Goal: Information Seeking & Learning: Learn about a topic

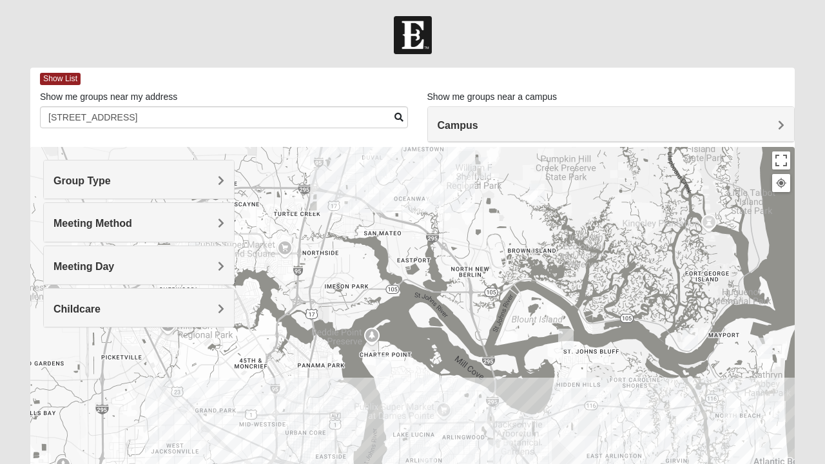
click at [397, 117] on span at bounding box center [398, 117] width 9 height 9
click at [398, 120] on span at bounding box center [398, 117] width 9 height 9
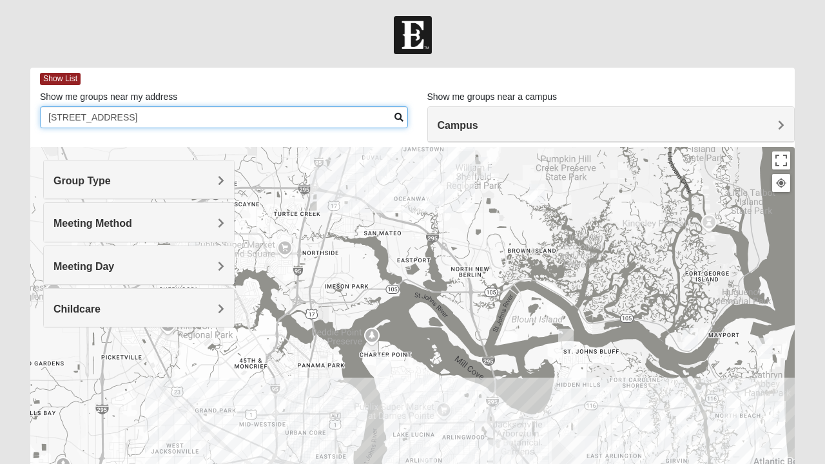
click at [358, 121] on input "[STREET_ADDRESS]" at bounding box center [224, 117] width 368 height 22
type input "151"
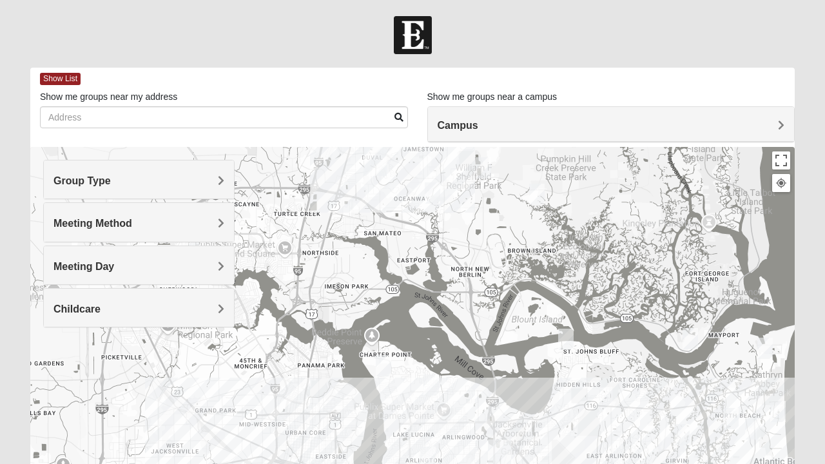
click at [396, 113] on span at bounding box center [398, 117] width 9 height 9
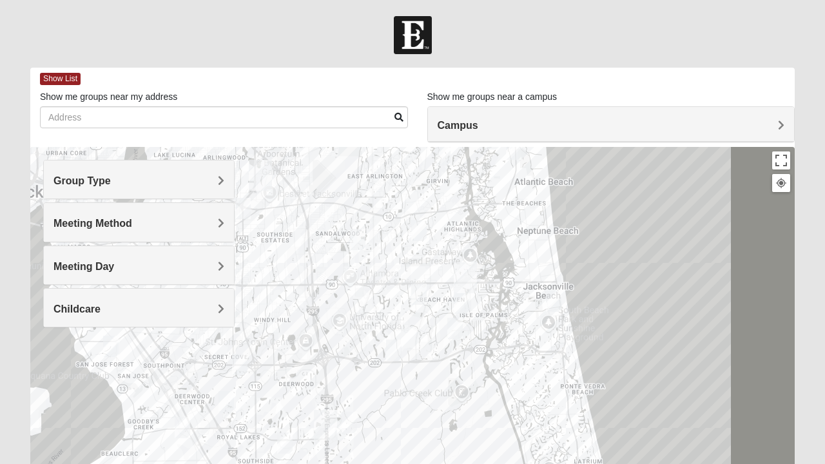
click at [220, 188] on div "Group Type" at bounding box center [139, 179] width 190 height 38
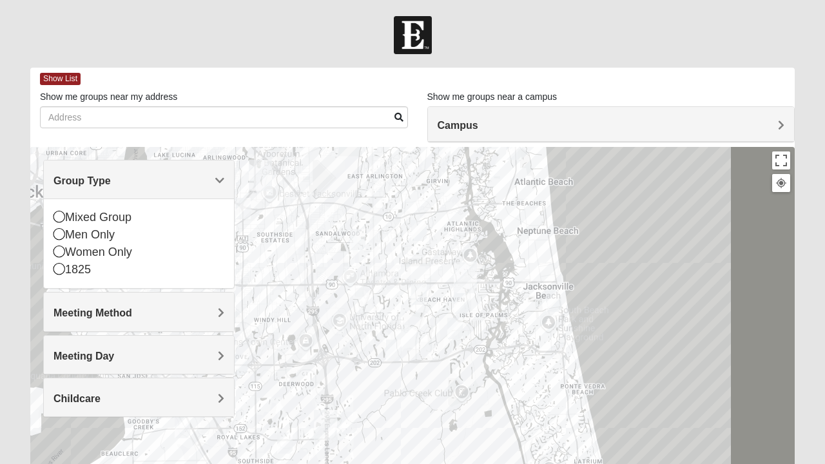
click at [64, 230] on icon at bounding box center [59, 234] width 12 height 12
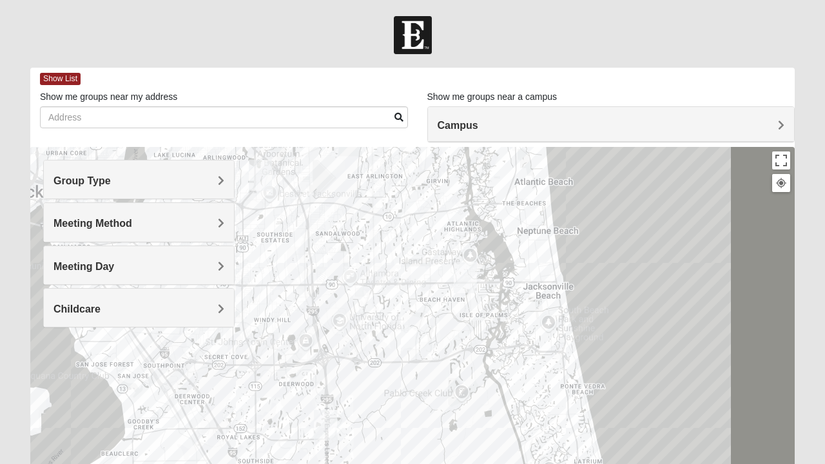
click at [62, 218] on span "Meeting Method" at bounding box center [92, 223] width 79 height 11
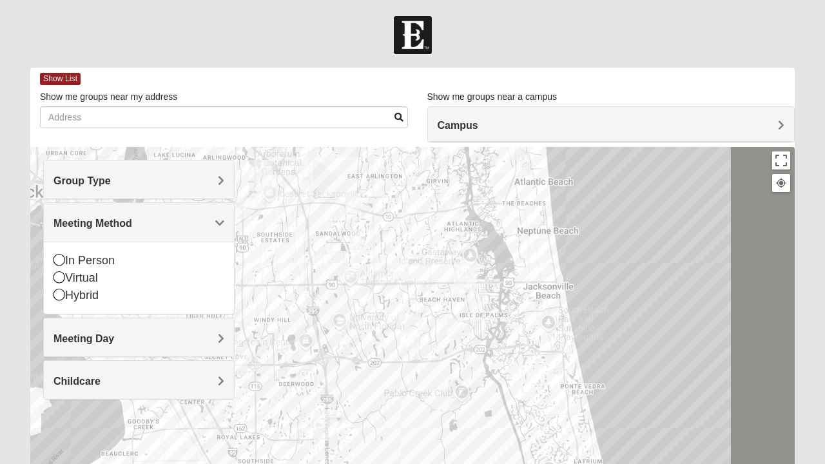
click at [122, 184] on h4 "Group Type" at bounding box center [138, 181] width 171 height 12
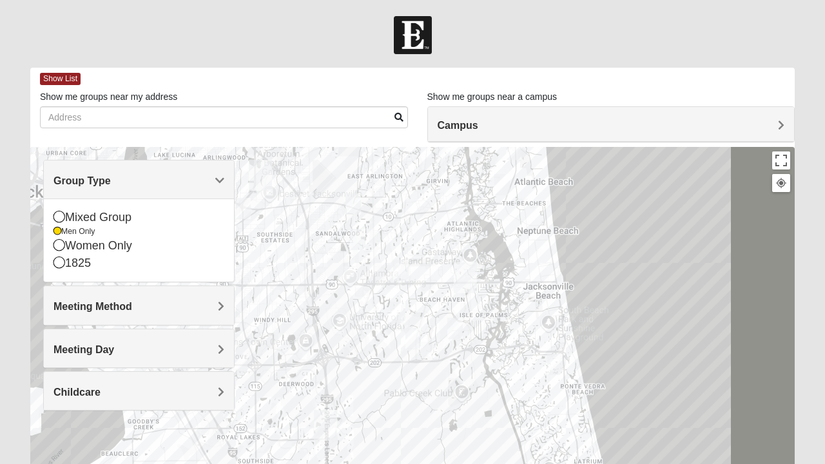
click at [61, 214] on icon at bounding box center [59, 217] width 12 height 12
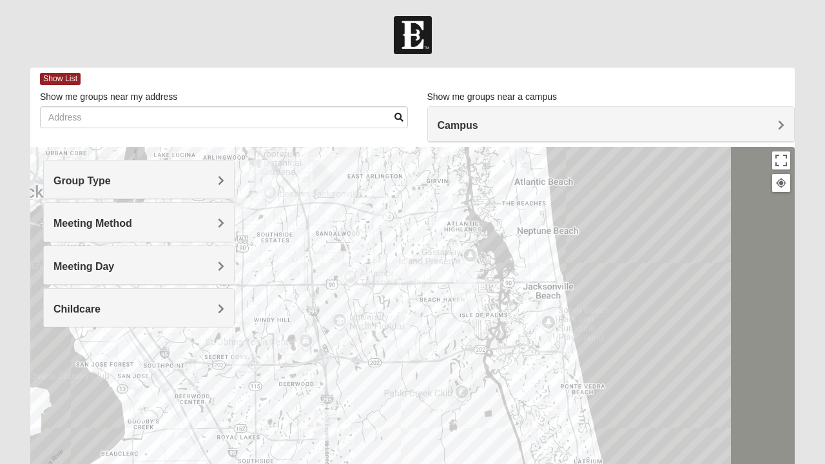
click at [82, 186] on span "Group Type" at bounding box center [81, 180] width 57 height 11
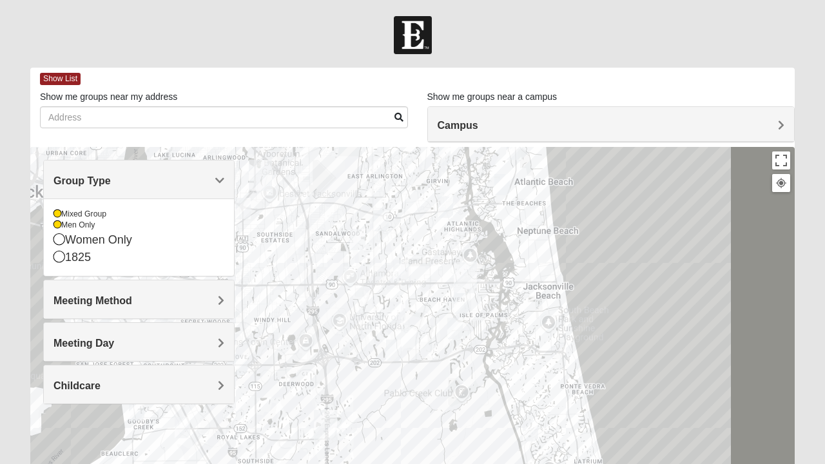
click at [58, 225] on icon at bounding box center [57, 225] width 8 height 8
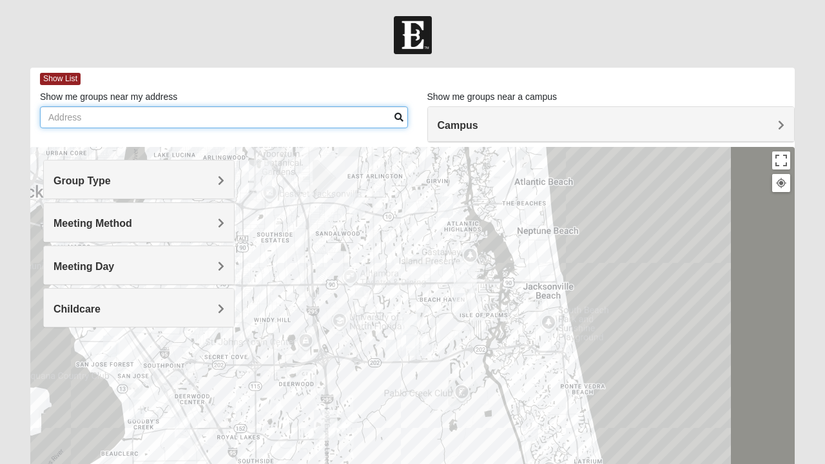
click at [121, 120] on input "Show me groups near my address" at bounding box center [224, 117] width 368 height 22
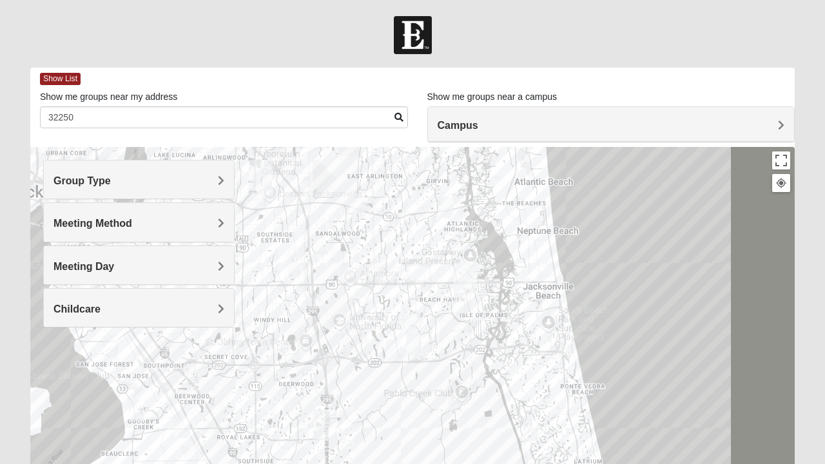
click at [394, 117] on span at bounding box center [398, 117] width 9 height 9
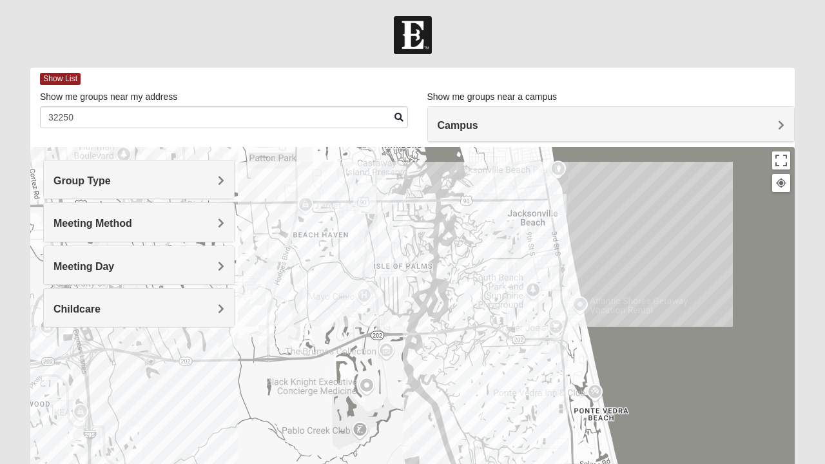
click at [367, 251] on img "Mixed Irish 32224" at bounding box center [362, 253] width 26 height 32
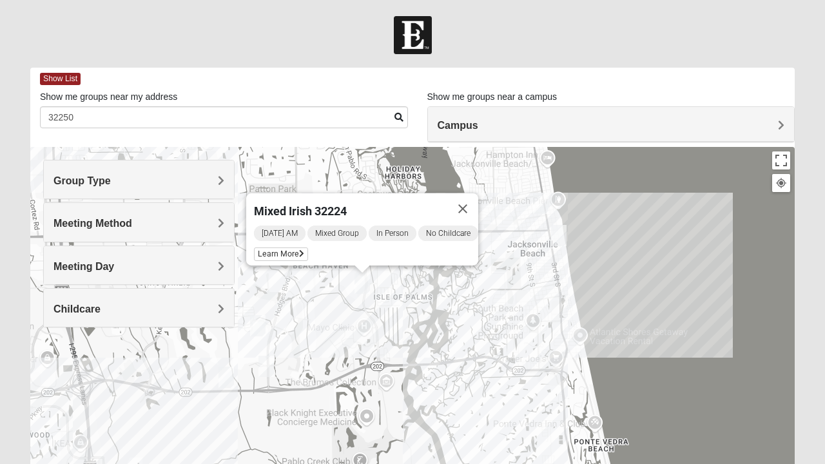
click at [299, 250] on icon at bounding box center [301, 254] width 5 height 8
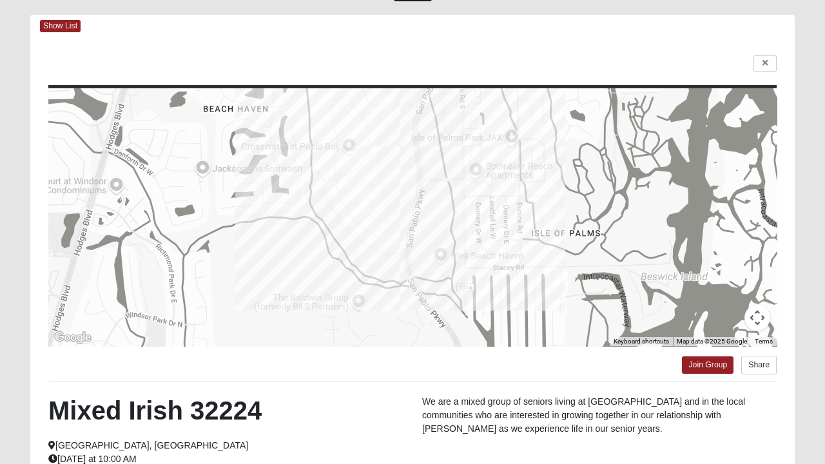
scroll to position [50, 0]
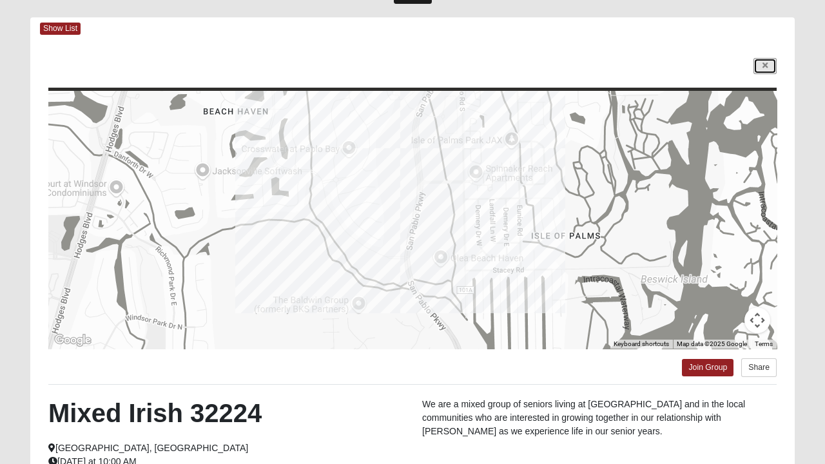
click at [775, 64] on link at bounding box center [764, 66] width 23 height 16
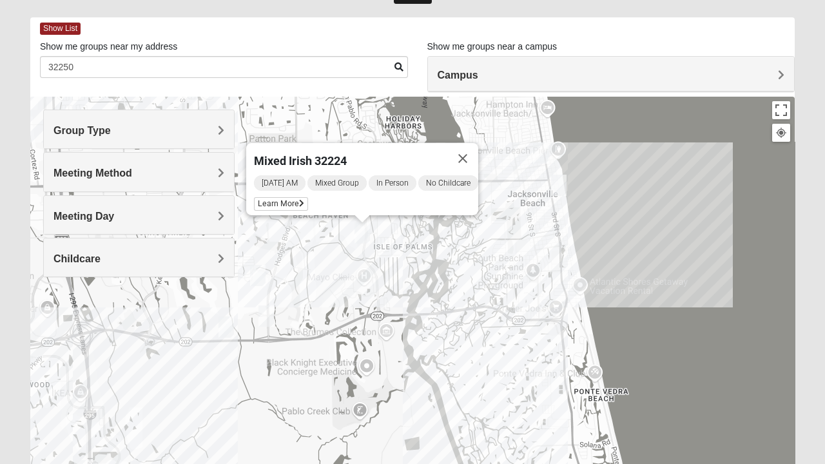
click at [561, 188] on img "Mixed Watkins 32250" at bounding box center [559, 185] width 26 height 32
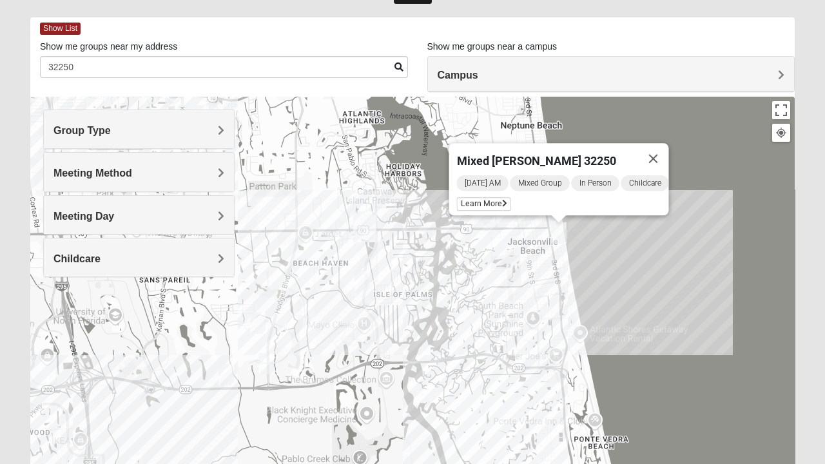
click at [502, 200] on icon at bounding box center [504, 204] width 5 height 8
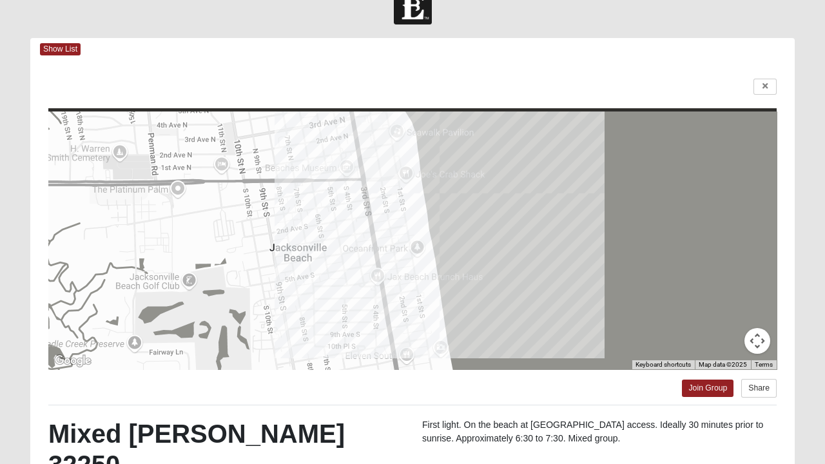
scroll to position [28, 0]
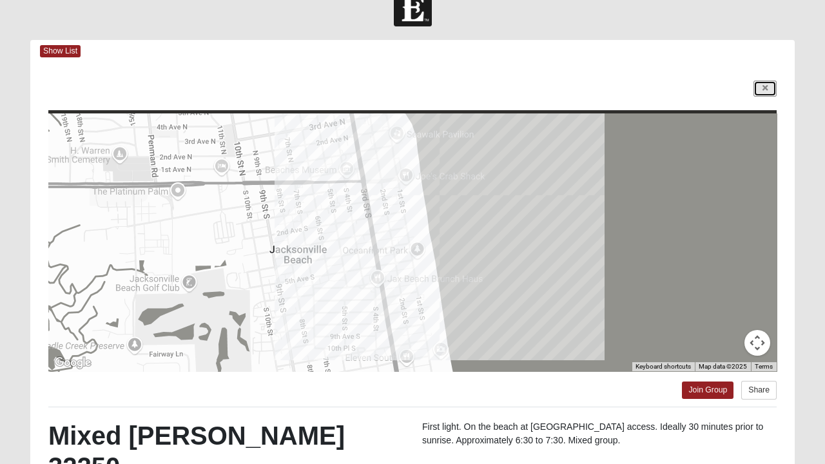
click at [764, 88] on icon at bounding box center [764, 88] width 5 height 8
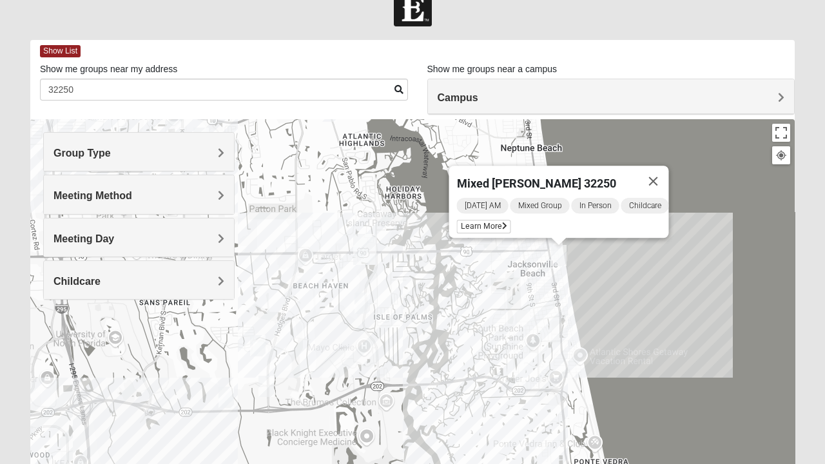
click at [666, 173] on button "Close" at bounding box center [653, 181] width 31 height 31
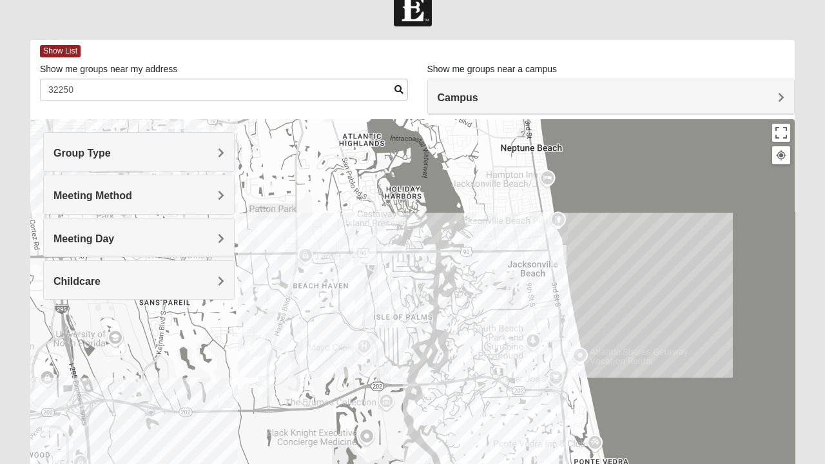
click at [545, 224] on img "Mixed Holowicki 32233" at bounding box center [541, 224] width 26 height 32
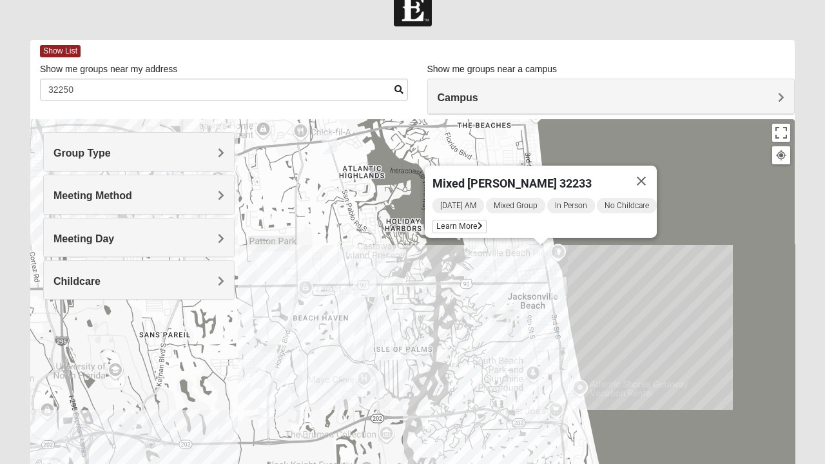
click at [478, 222] on icon at bounding box center [480, 226] width 5 height 8
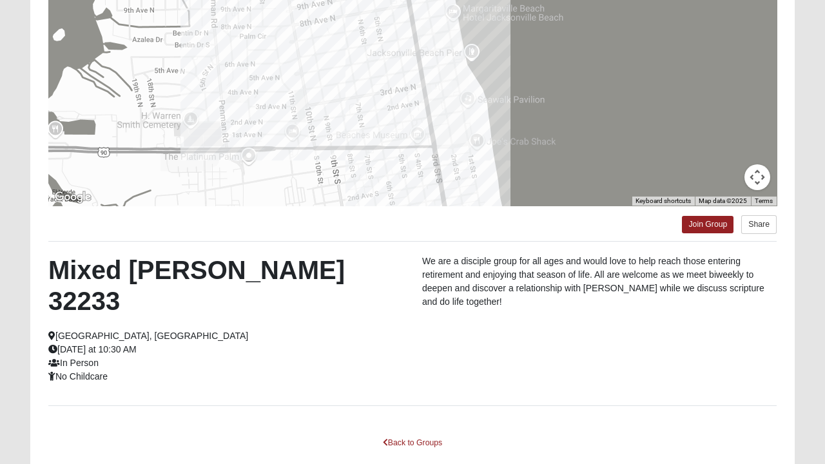
scroll to position [0, 0]
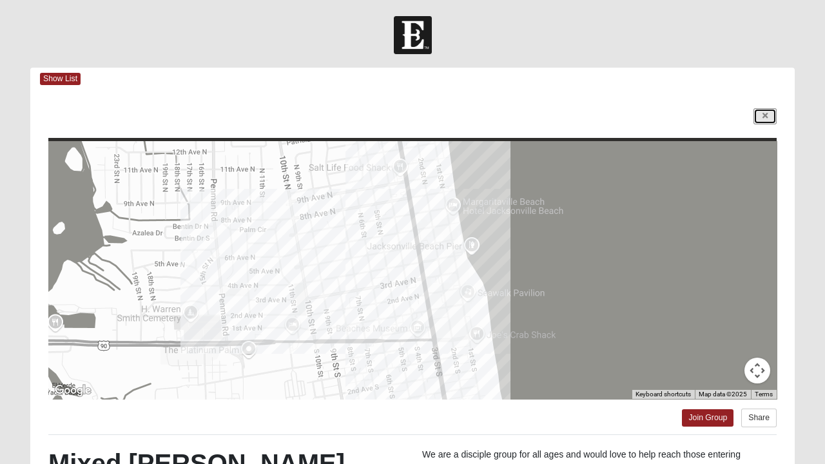
click at [774, 117] on link at bounding box center [764, 116] width 23 height 16
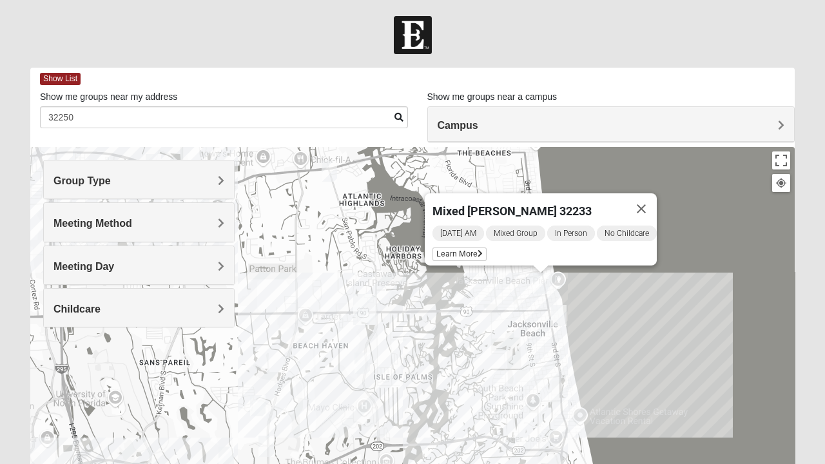
click at [193, 217] on h4 "Meeting Method" at bounding box center [138, 223] width 171 height 12
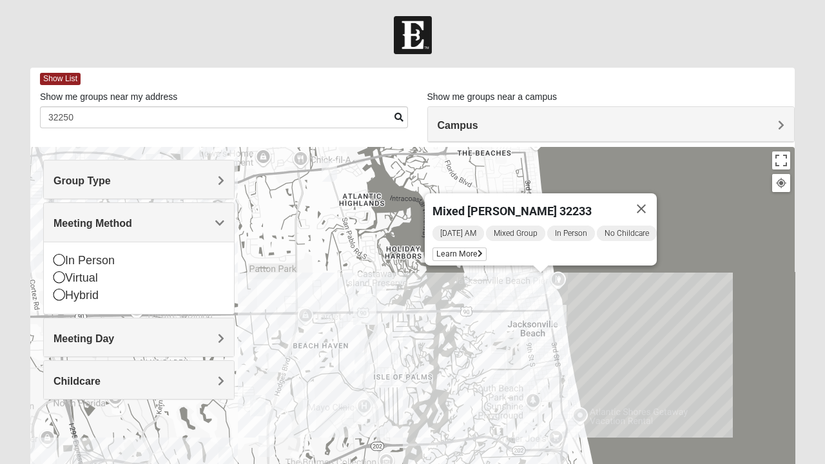
click at [206, 228] on h4 "Meeting Method" at bounding box center [138, 223] width 171 height 12
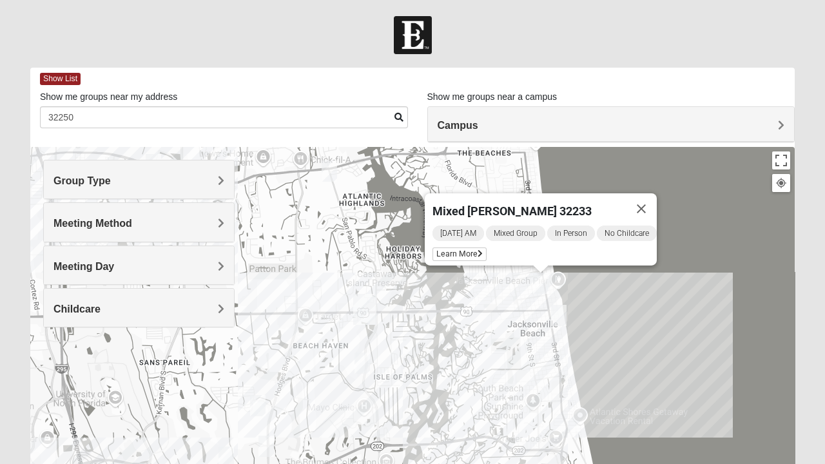
click at [205, 262] on h4 "Meeting Day" at bounding box center [138, 266] width 171 height 12
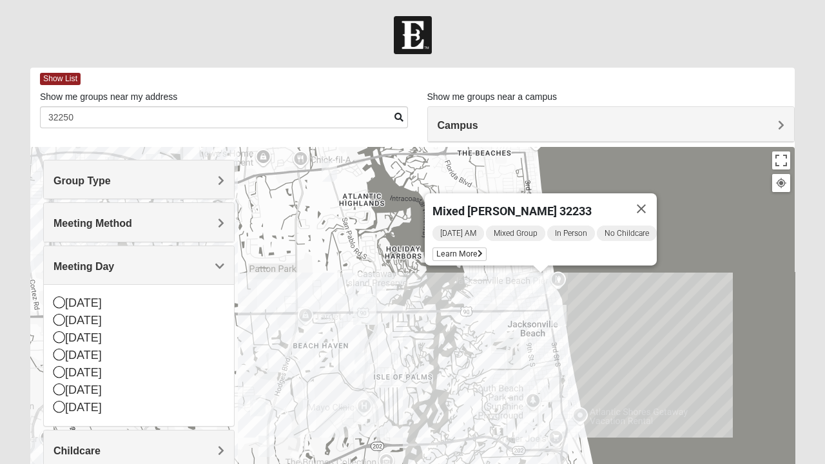
click at [224, 271] on div "Meeting Day" at bounding box center [139, 265] width 190 height 38
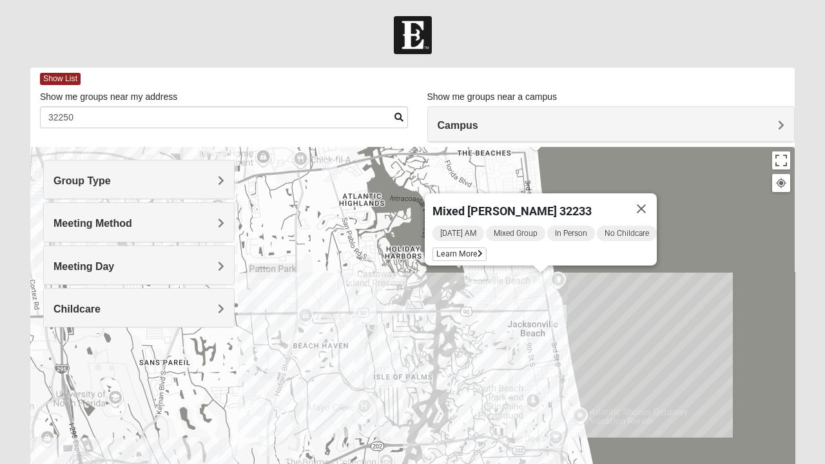
click at [652, 198] on button "Close" at bounding box center [641, 208] width 31 height 31
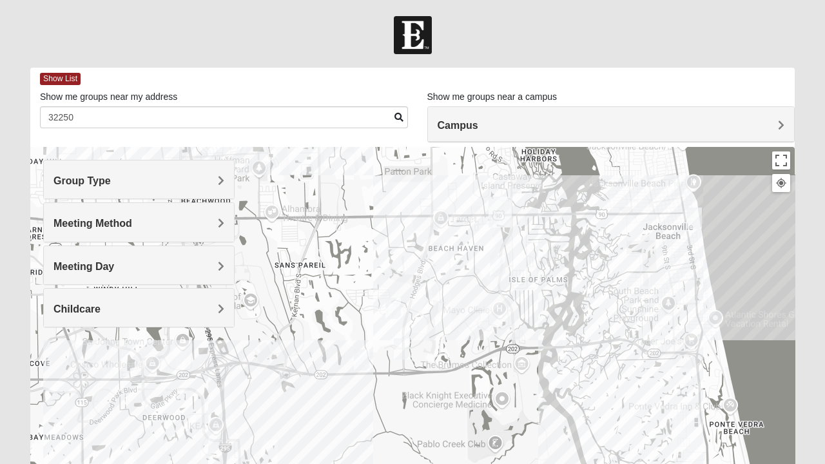
click at [400, 348] on img "Mixed Robertson 32224" at bounding box center [402, 349] width 26 height 32
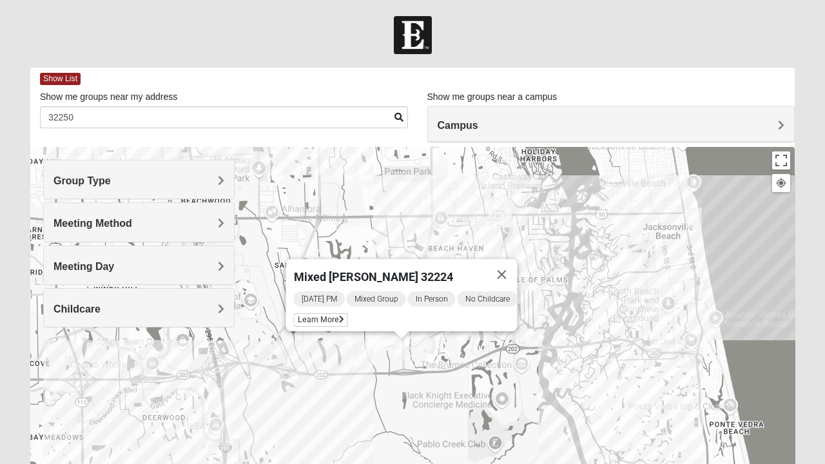
click at [331, 316] on span "Learn More" at bounding box center [321, 320] width 54 height 14
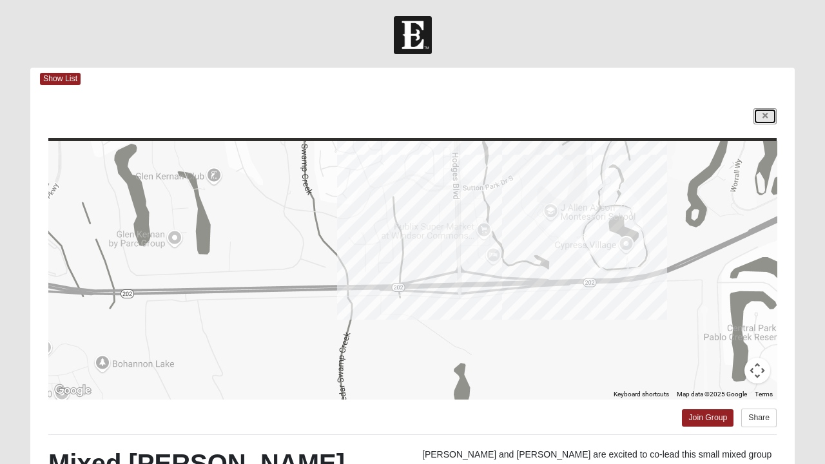
click at [766, 123] on link at bounding box center [764, 116] width 23 height 16
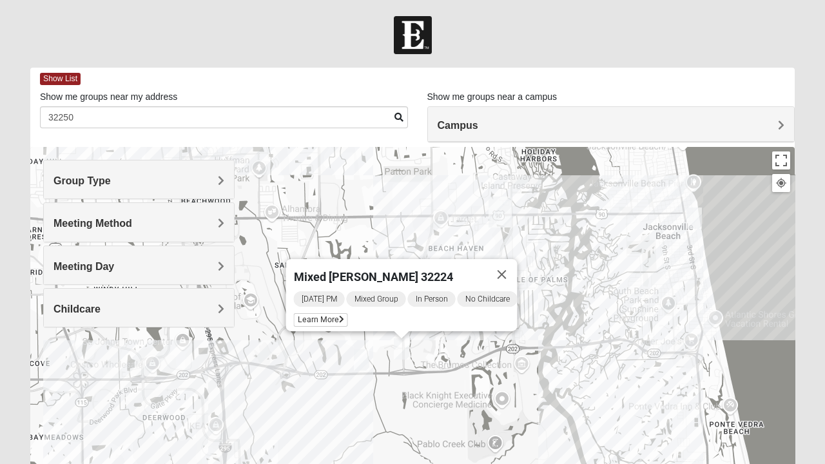
click at [679, 194] on img "Mixed Holowicki 32233" at bounding box center [676, 186] width 26 height 32
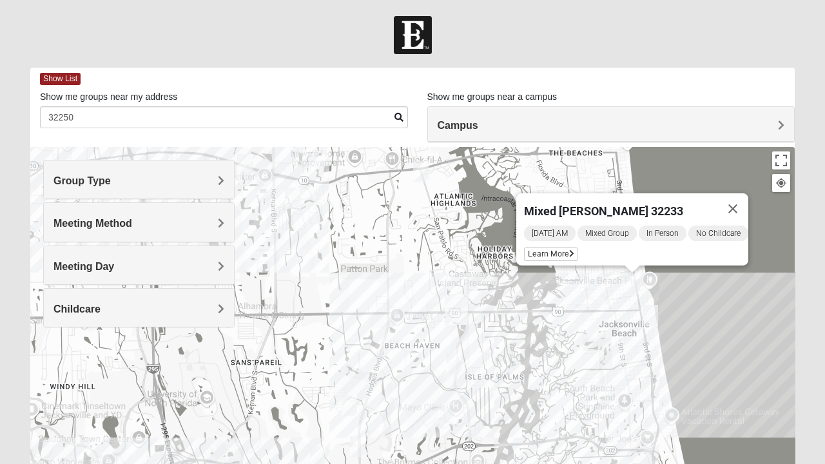
click at [661, 315] on img "Mixed Watkins 32250" at bounding box center [650, 316] width 26 height 32
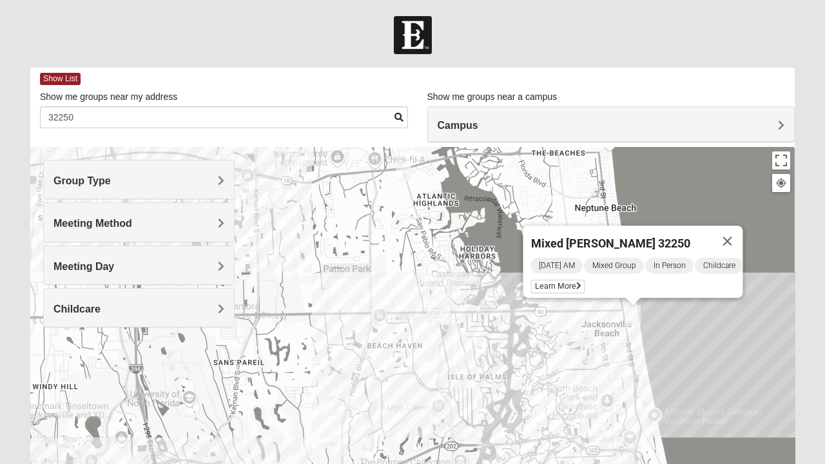
click at [560, 283] on span "Learn More" at bounding box center [558, 287] width 54 height 14
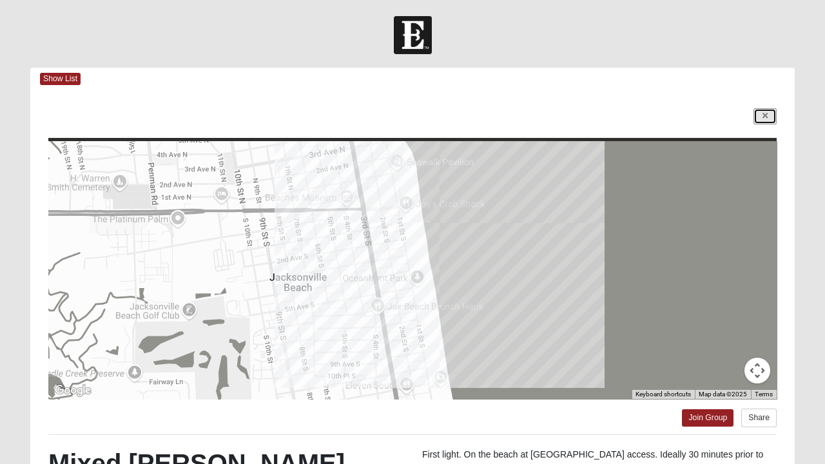
click at [765, 113] on icon at bounding box center [764, 116] width 5 height 8
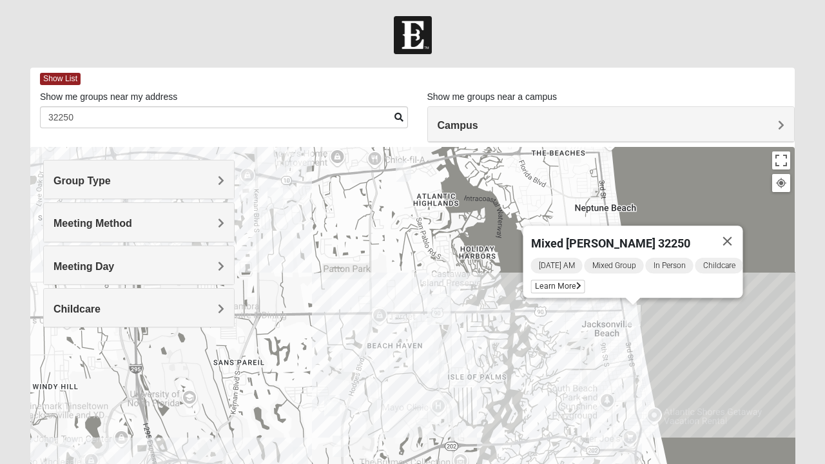
click at [733, 234] on button "Close" at bounding box center [727, 241] width 31 height 31
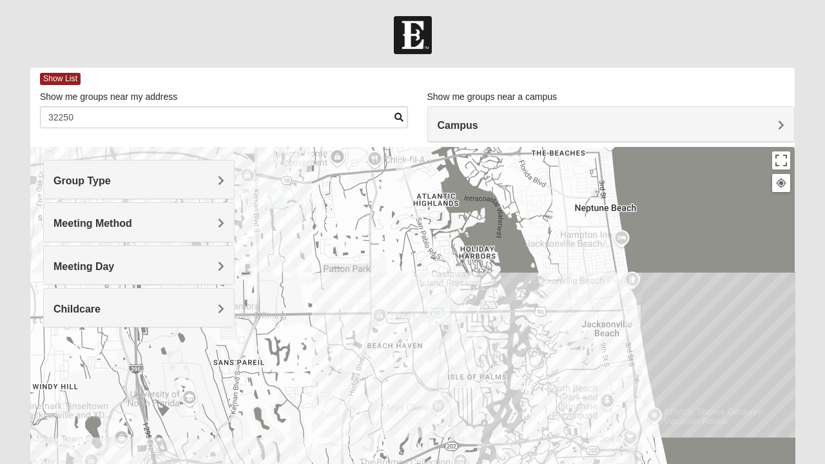
click at [396, 117] on span at bounding box center [398, 117] width 9 height 9
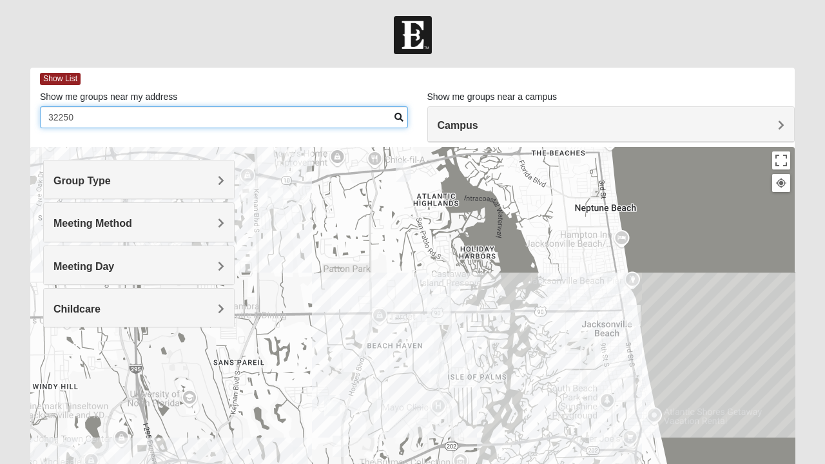
click at [338, 119] on input "32250" at bounding box center [224, 117] width 368 height 22
type input "3"
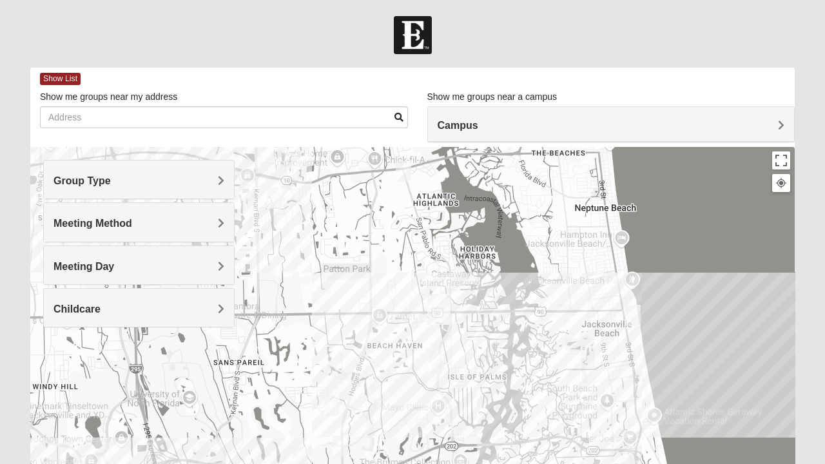
click at [215, 187] on h4 "Group Type" at bounding box center [138, 181] width 171 height 12
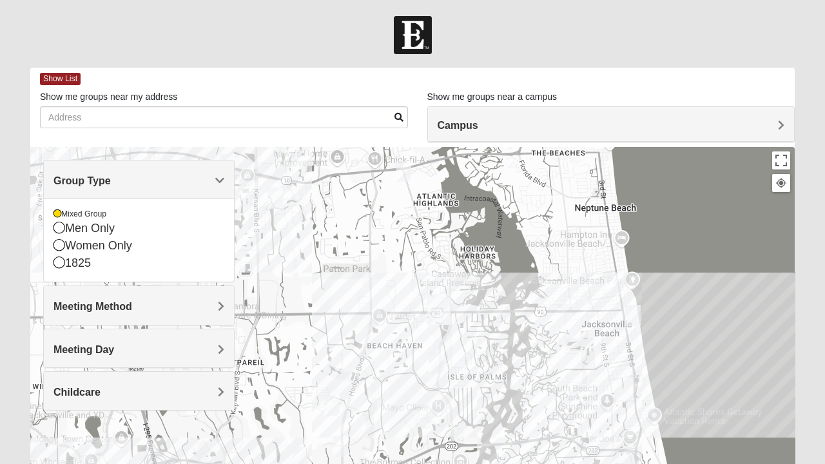
click at [66, 213] on div "Mixed Group" at bounding box center [138, 214] width 171 height 11
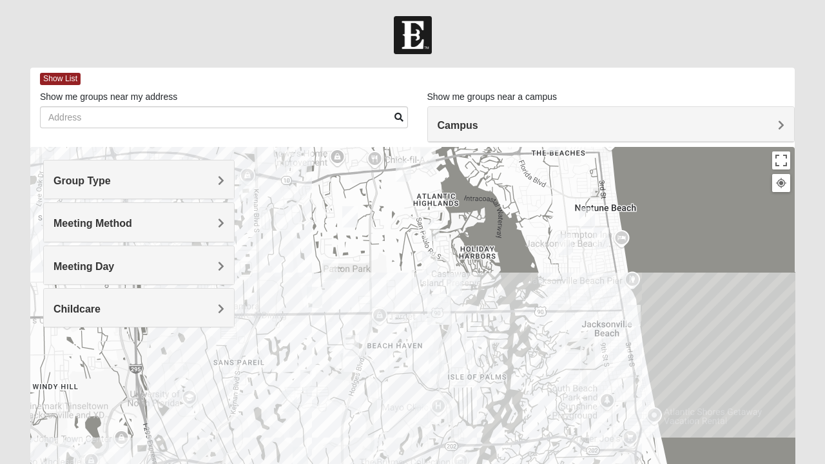
click at [111, 186] on span "Group Type" at bounding box center [81, 180] width 57 height 11
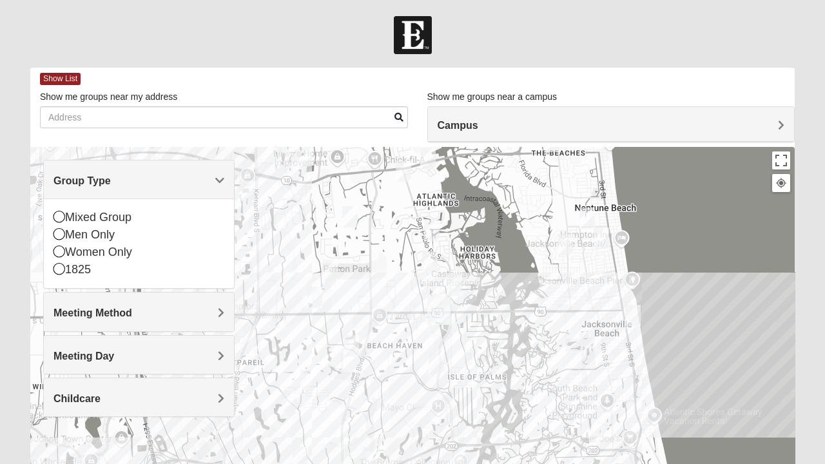
click at [111, 184] on span "Group Type" at bounding box center [81, 180] width 57 height 11
